Goal: Information Seeking & Learning: Find specific fact

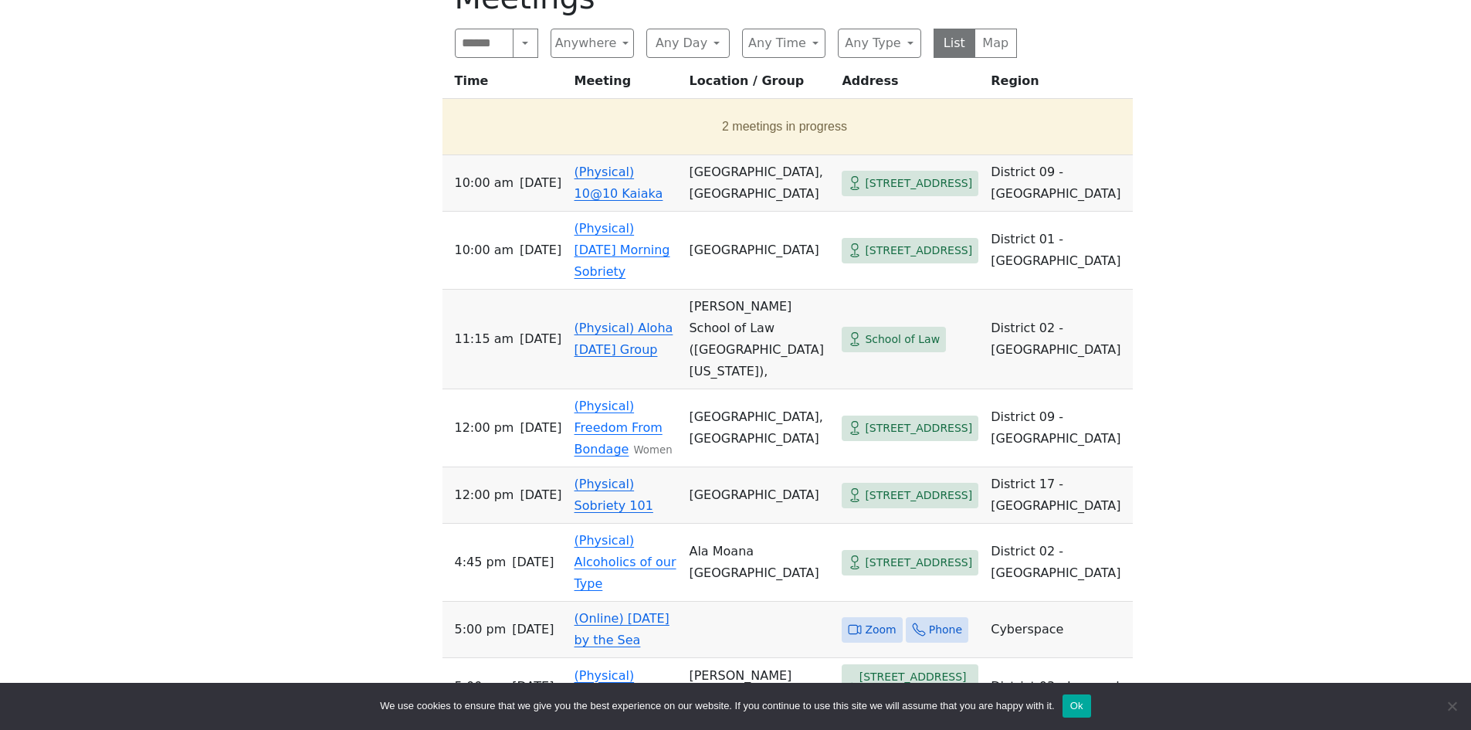
scroll to position [618, 0]
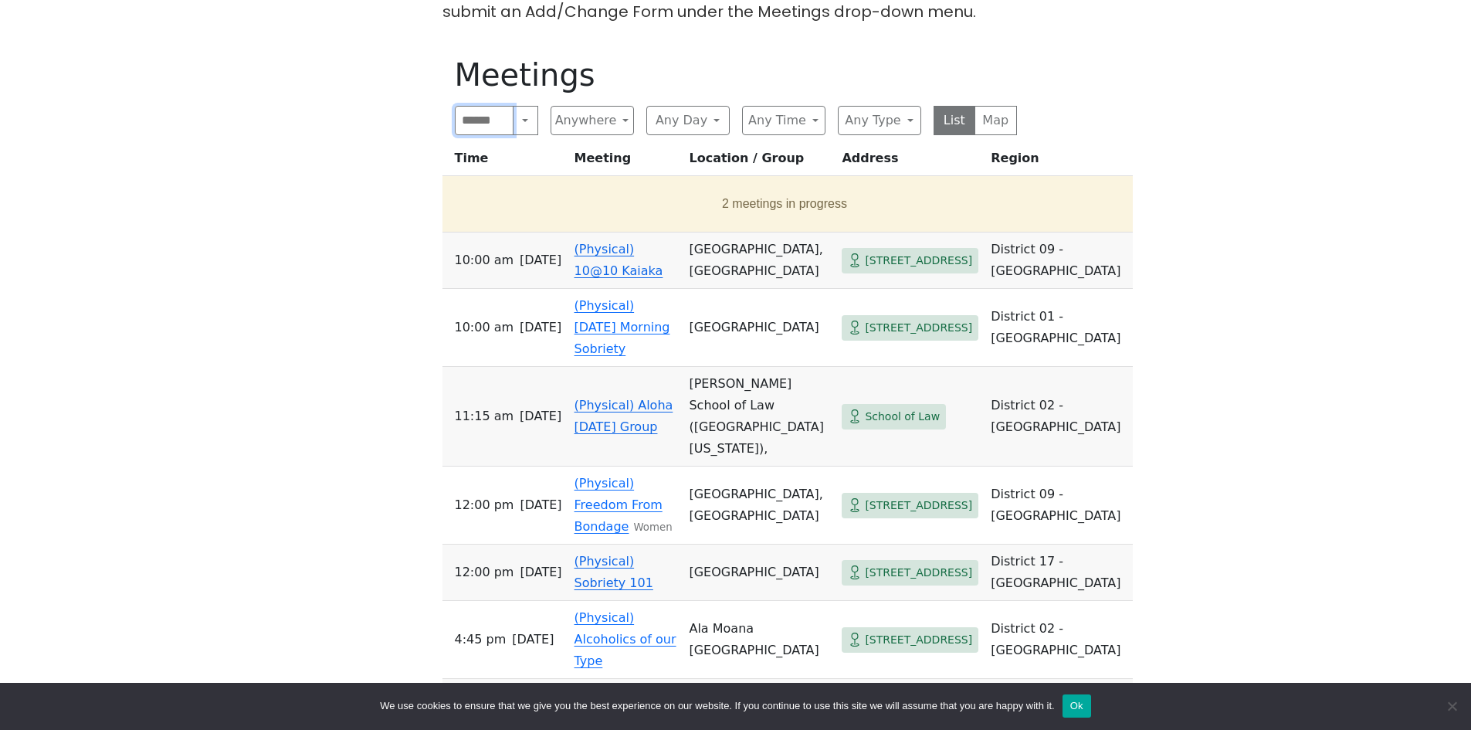
click at [493, 106] on input "Search" at bounding box center [484, 120] width 59 height 29
click at [525, 106] on button "Search" at bounding box center [525, 120] width 25 height 29
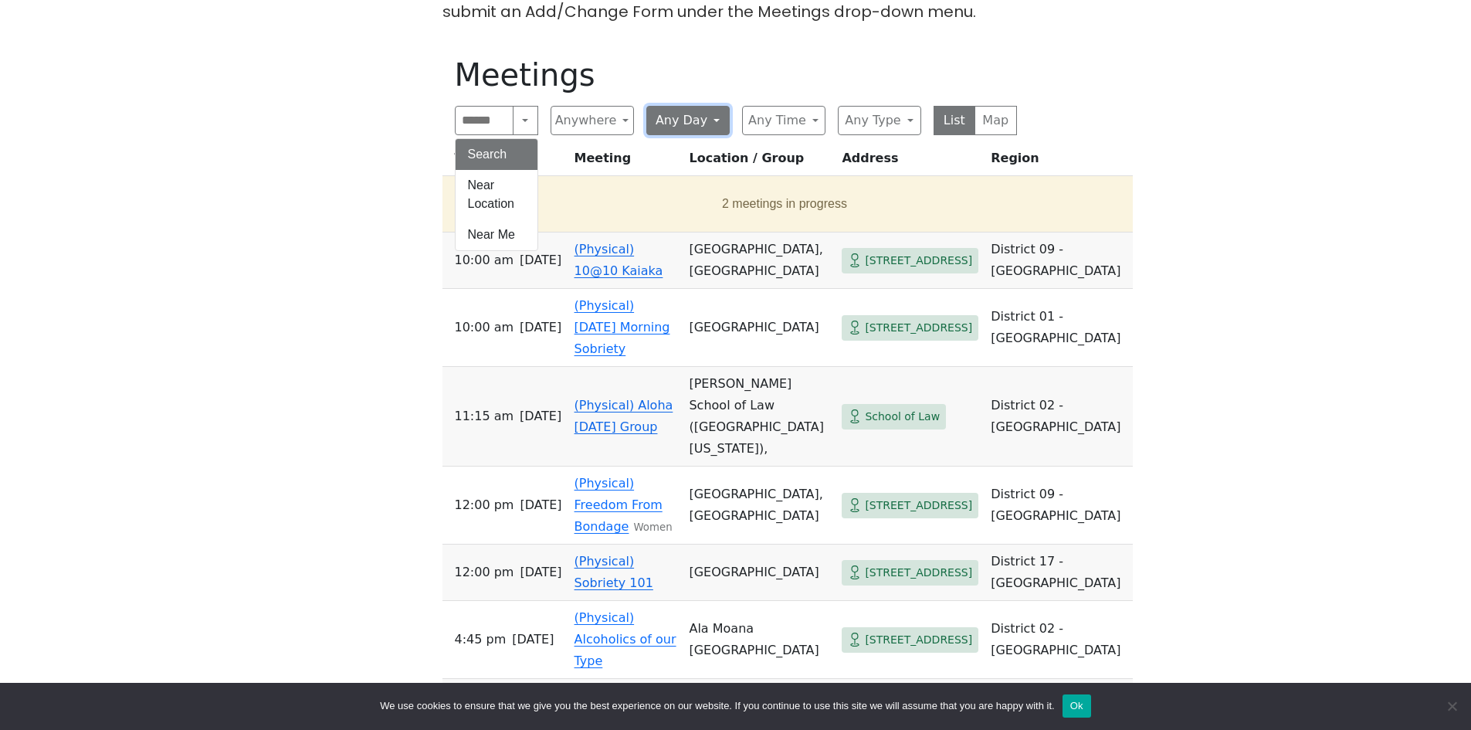
click at [713, 106] on button "Any Day" at bounding box center [687, 120] width 83 height 29
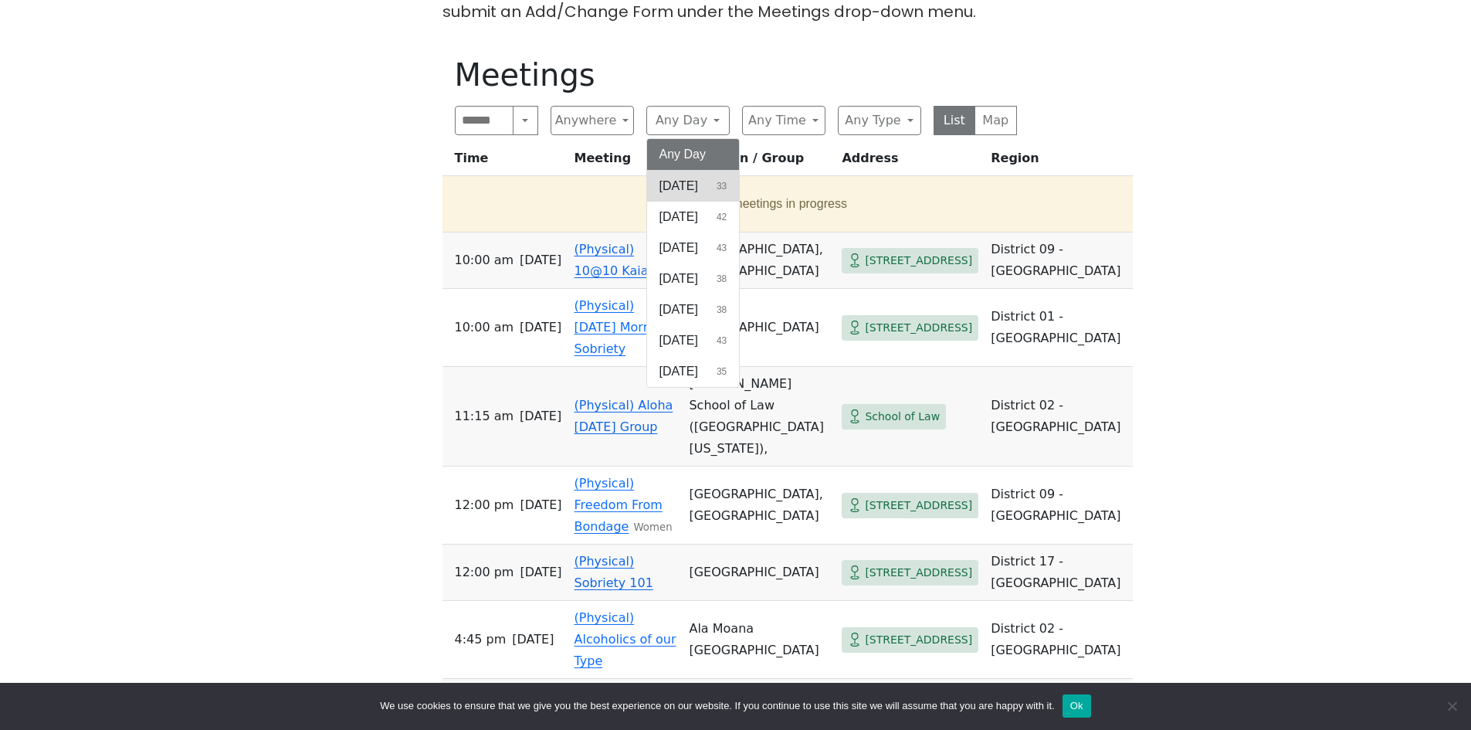
click at [686, 177] on span "[DATE]" at bounding box center [678, 186] width 39 height 19
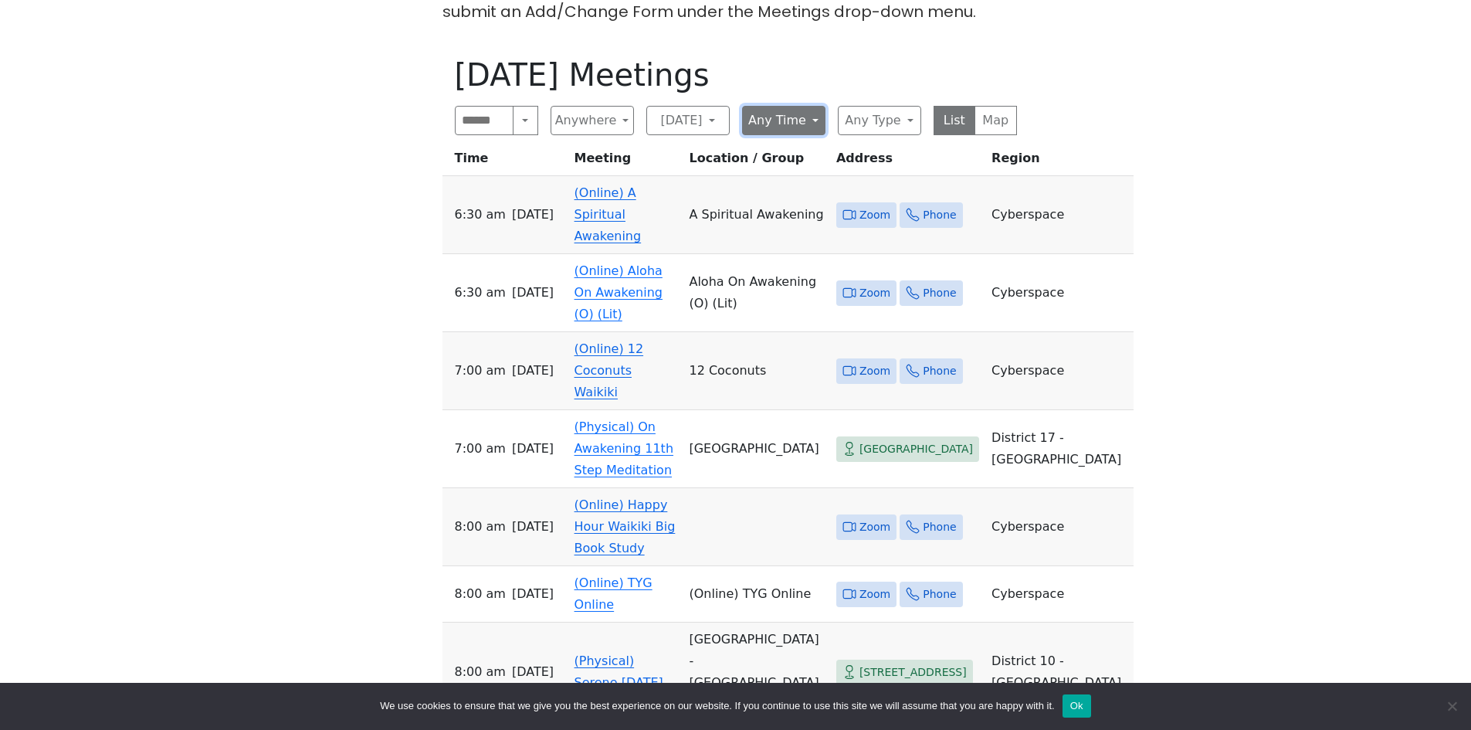
click at [812, 106] on button "Any Time" at bounding box center [783, 120] width 83 height 29
click at [769, 208] on span "Midday" at bounding box center [775, 217] width 40 height 19
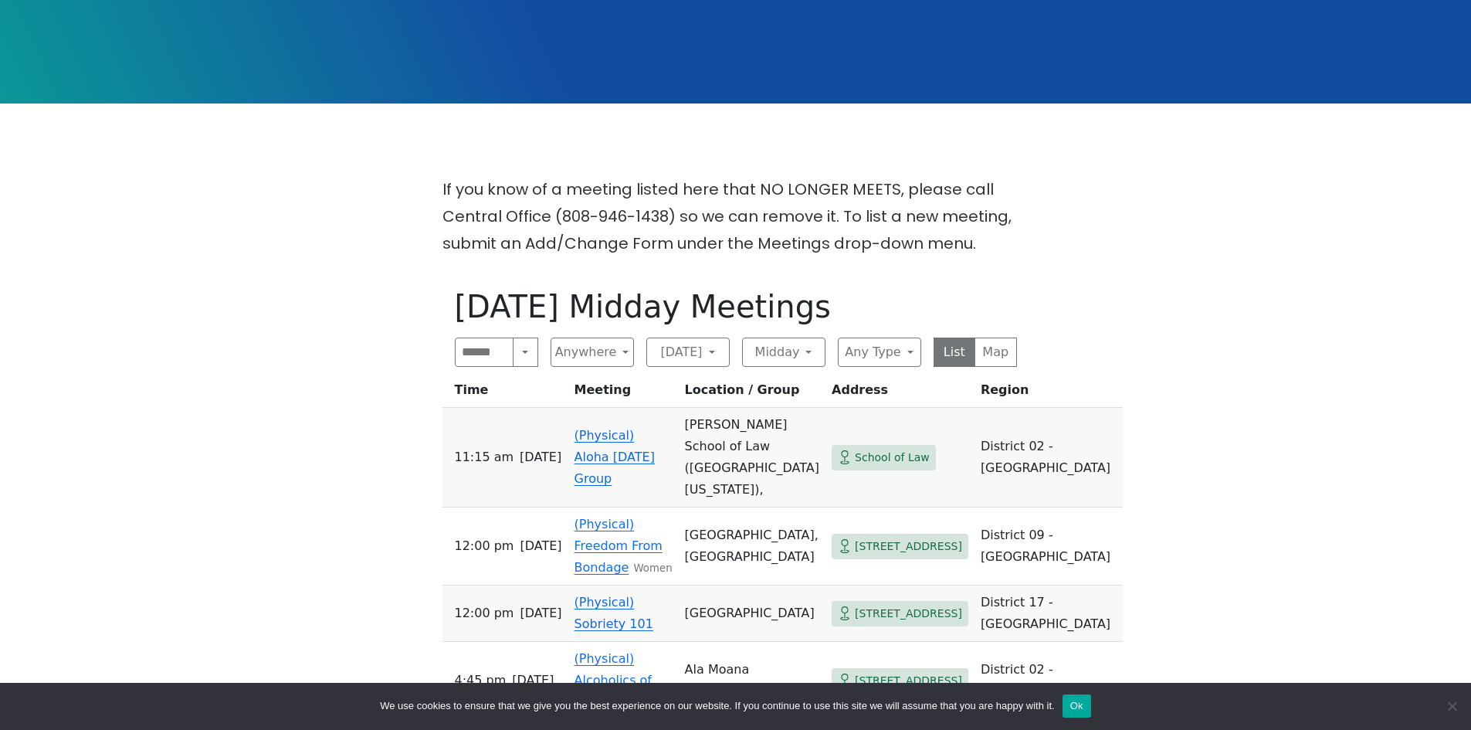
scroll to position [463, 0]
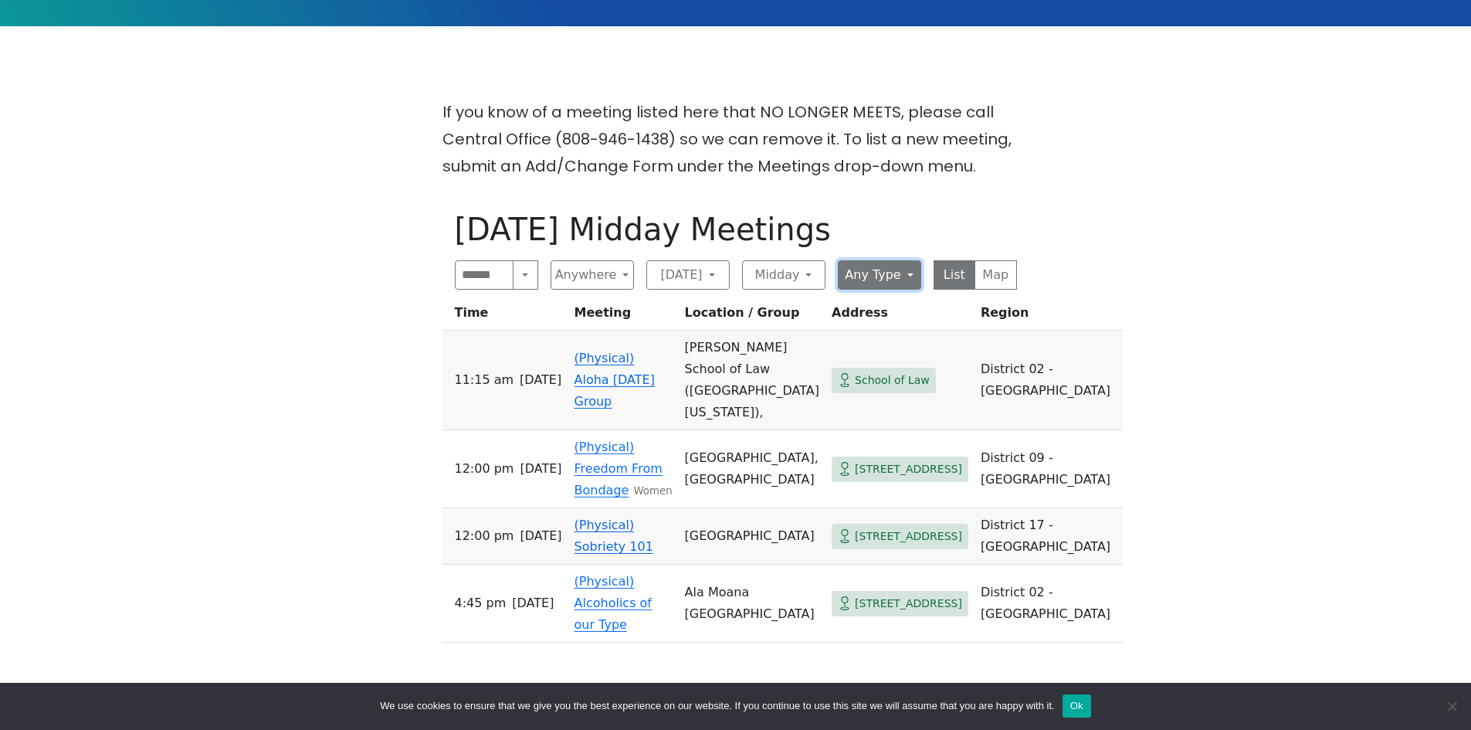
click at [904, 260] on button "Any Type" at bounding box center [879, 274] width 83 height 29
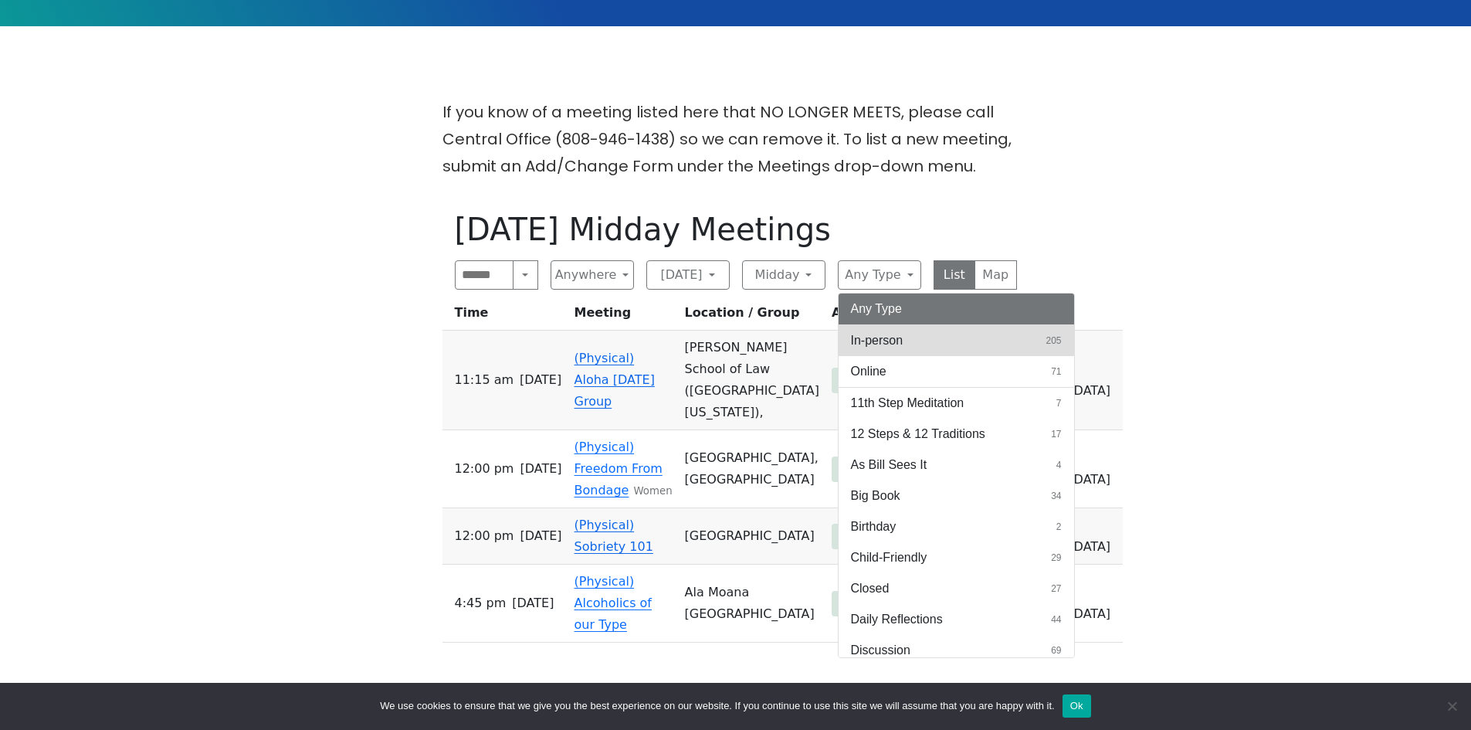
click at [896, 331] on span "In-person" at bounding box center [877, 340] width 52 height 19
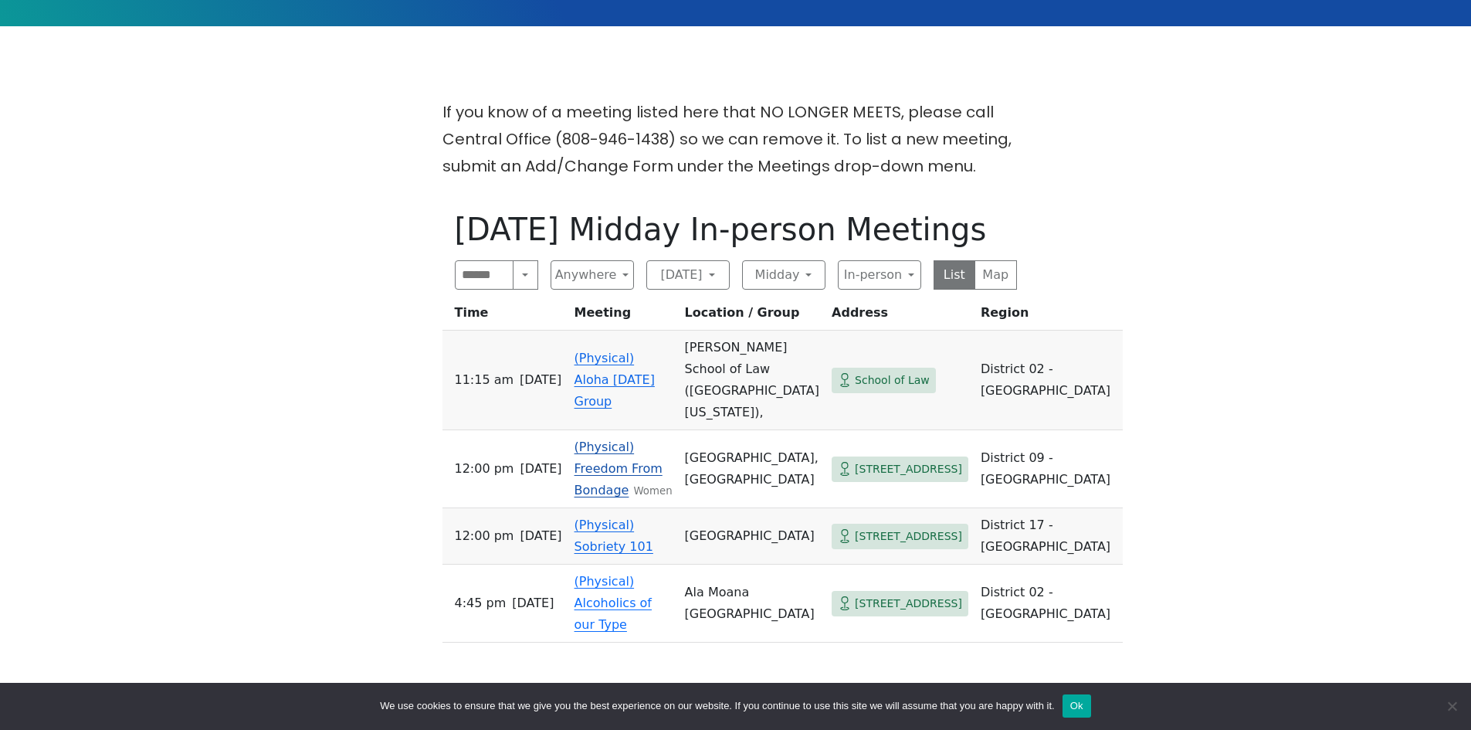
click at [619, 439] on link "(Physical) Freedom From Bondage" at bounding box center [618, 468] width 88 height 58
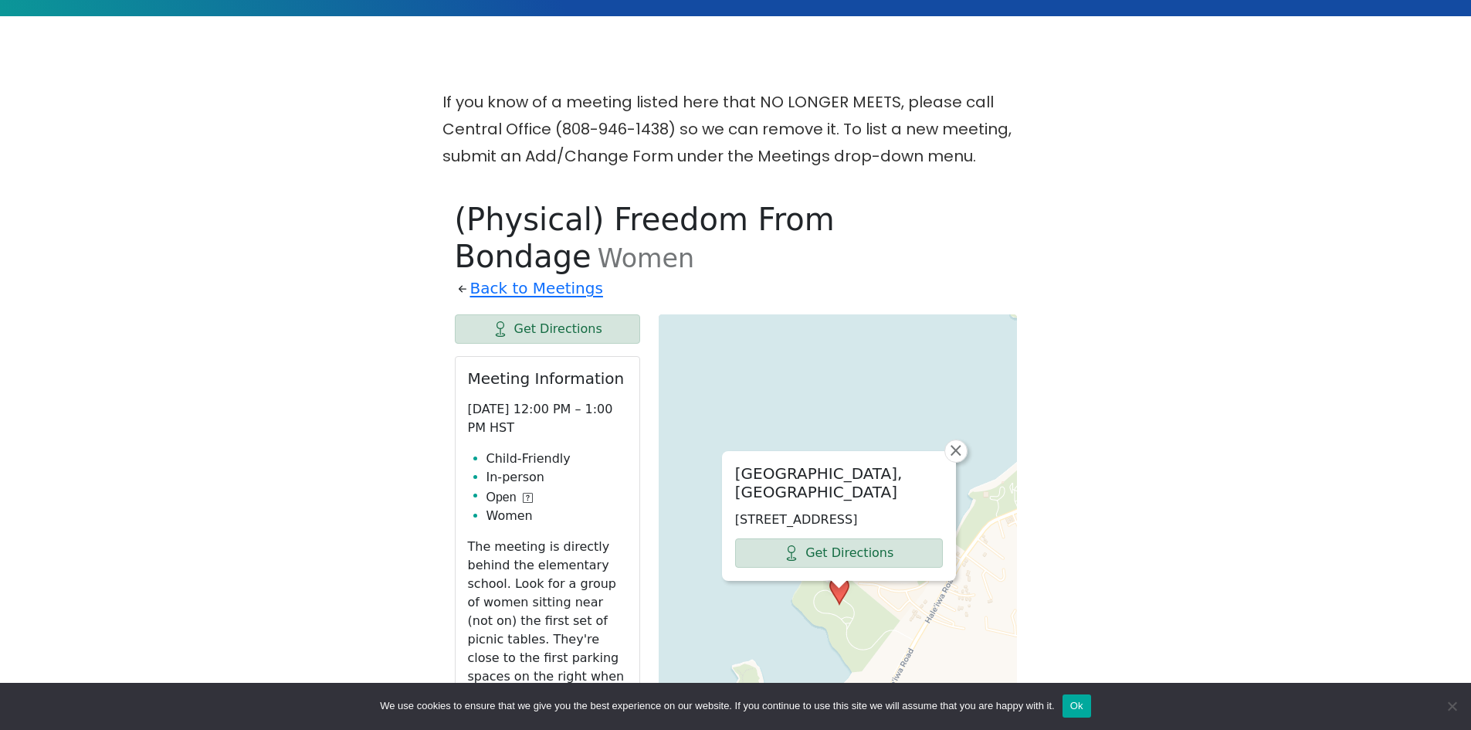
scroll to position [242, 0]
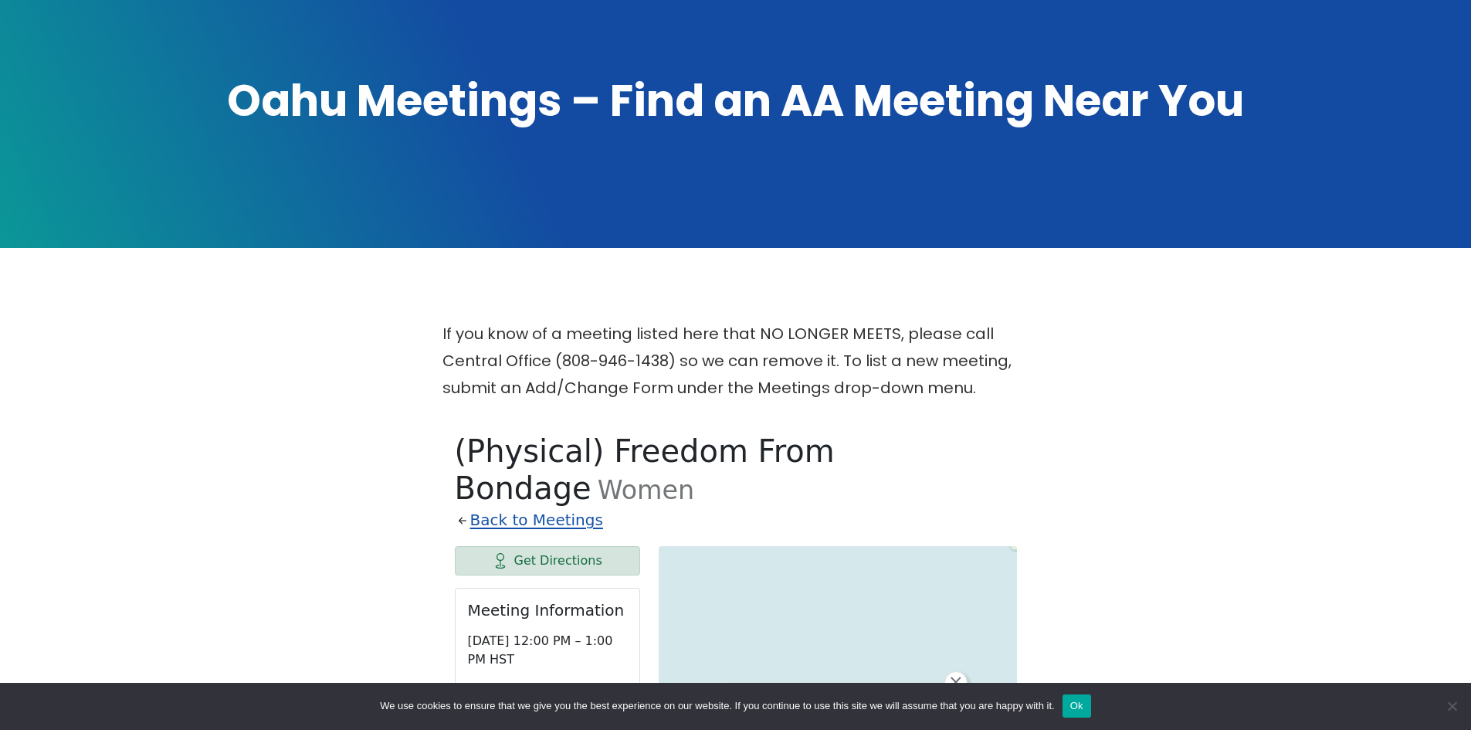
click at [527, 506] on link "Back to Meetings" at bounding box center [536, 519] width 133 height 27
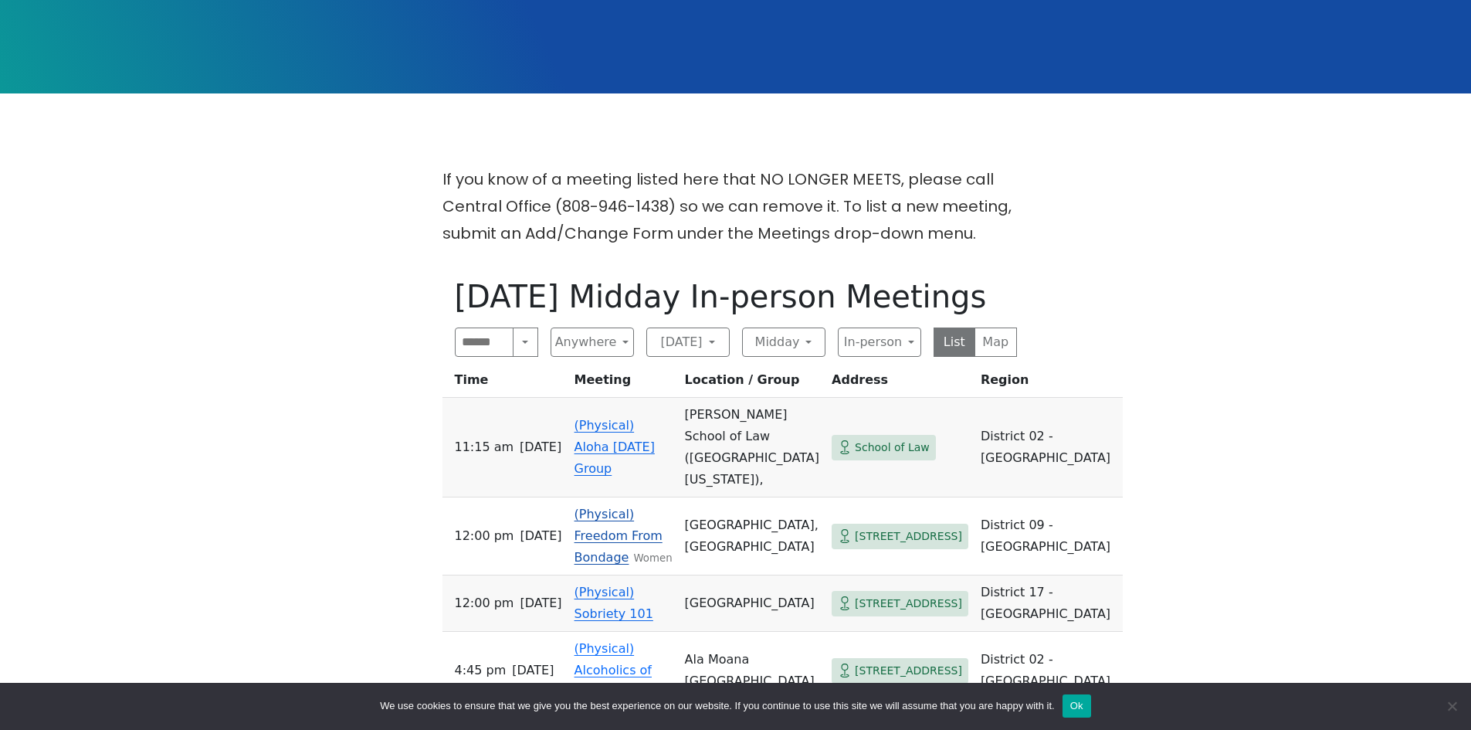
scroll to position [473, 0]
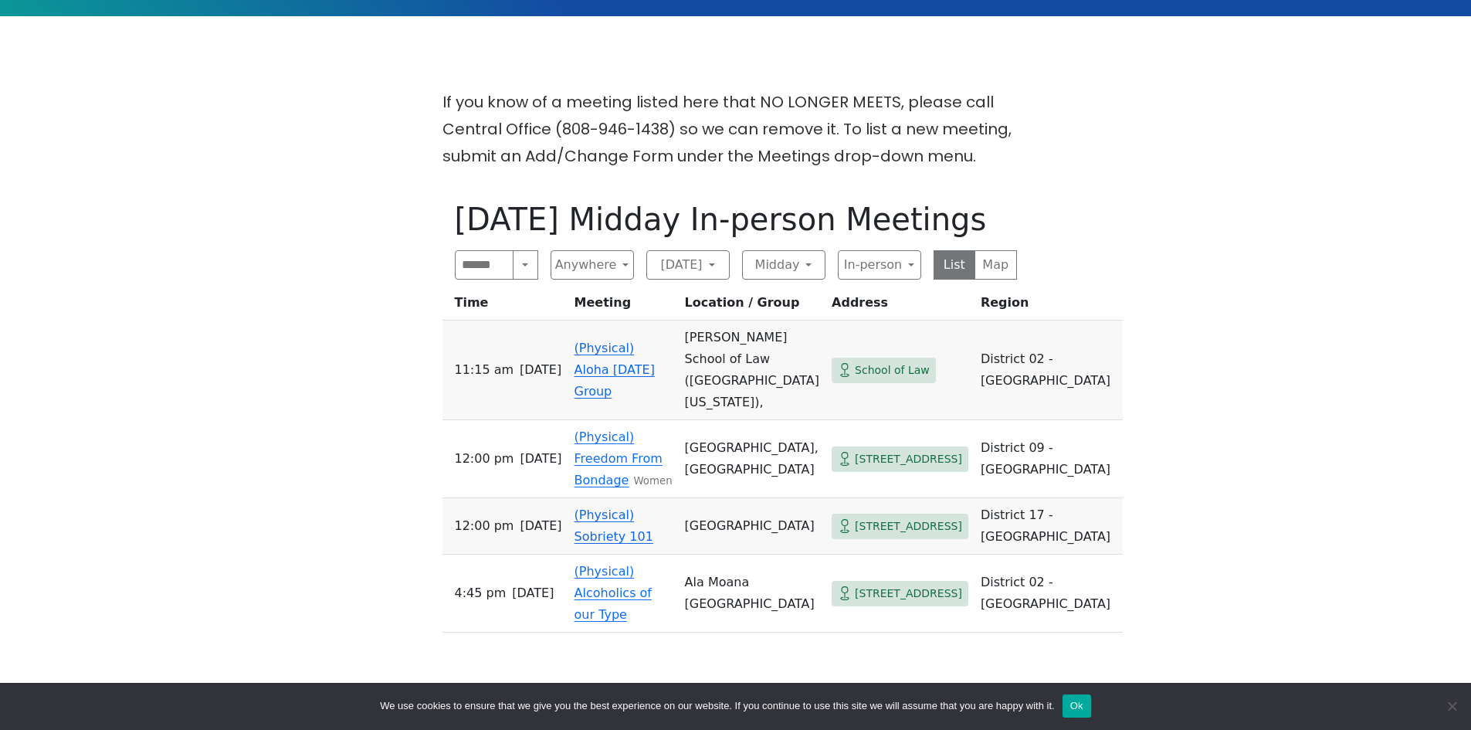
click at [599, 507] on link "(Physical) Sobriety 101" at bounding box center [613, 525] width 79 height 36
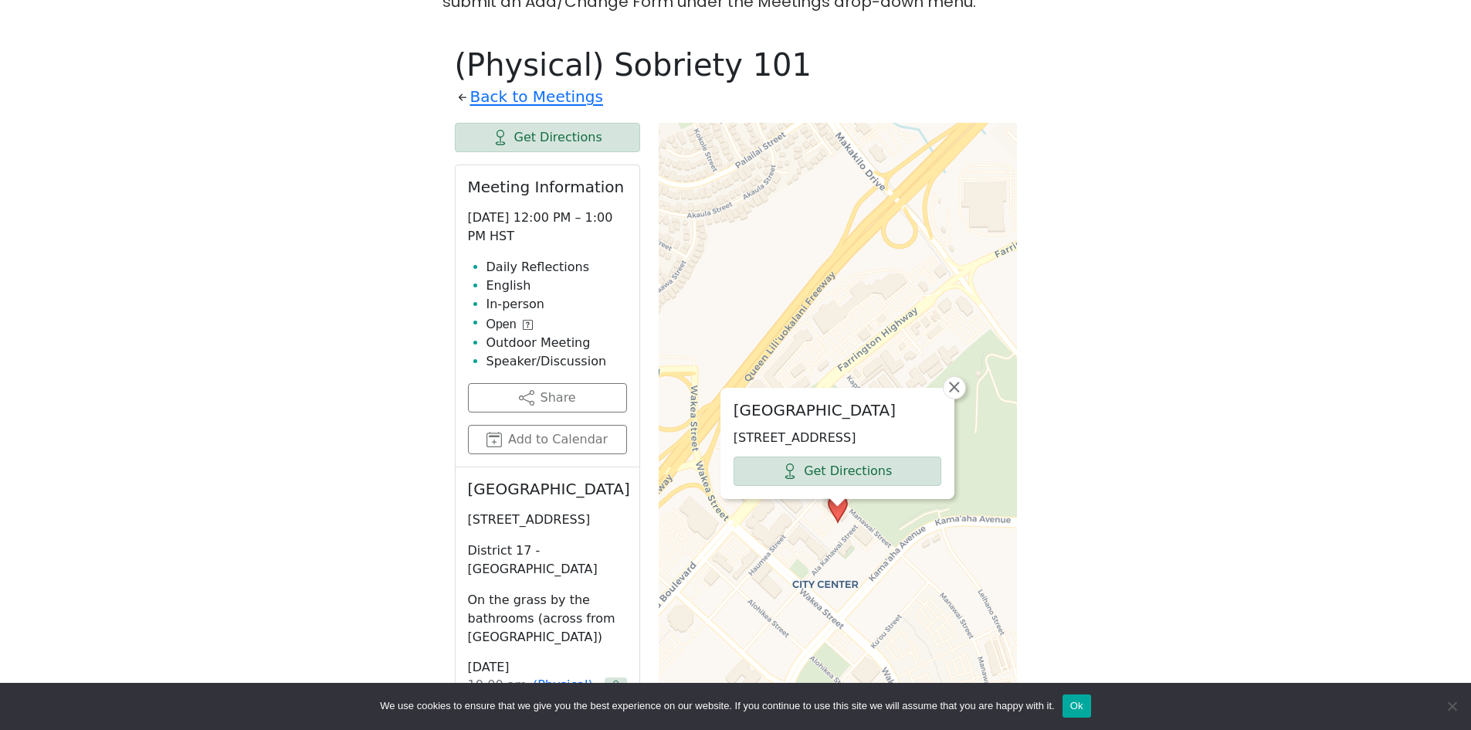
scroll to position [473, 0]
